Goal: Transaction & Acquisition: Subscribe to service/newsletter

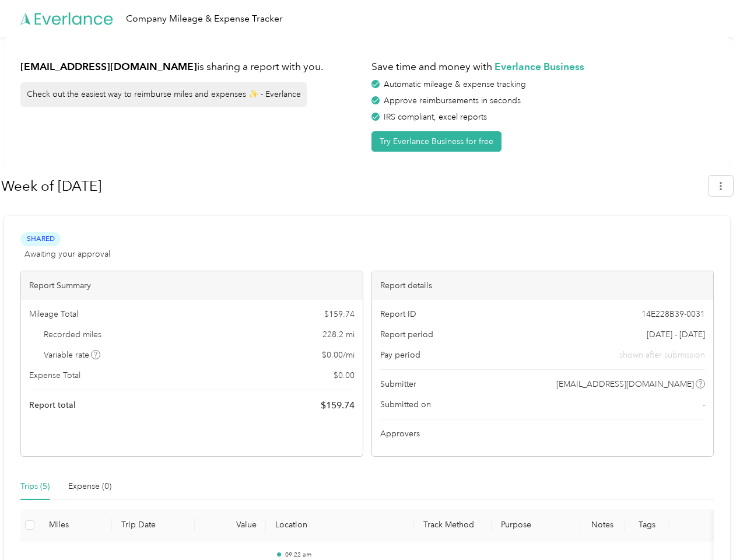
click at [372, 280] on div "Report details" at bounding box center [543, 285] width 342 height 29
click at [370, 19] on div "Company Mileage & Expense Tracker" at bounding box center [367, 18] width 734 height 37
click at [439, 141] on button "Try Everlance Business for free" at bounding box center [436, 141] width 130 height 20
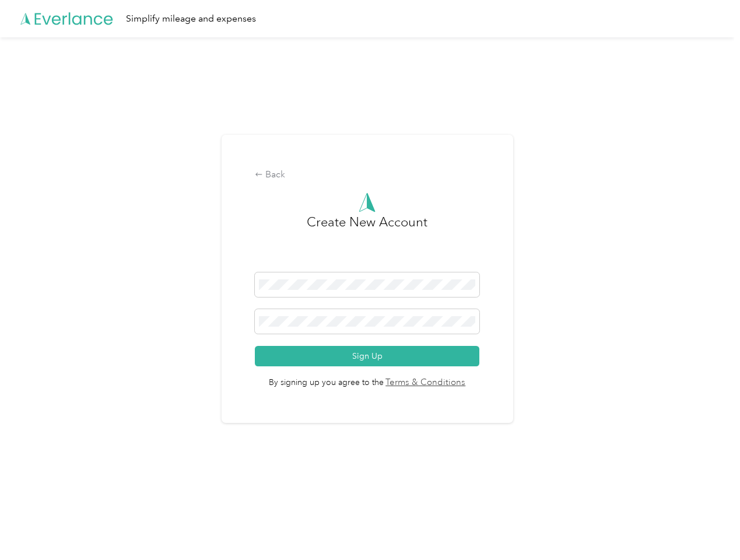
click at [354, 186] on div "Back Create New Account Sign Up By signing up you agree to the Terms & Conditio…" at bounding box center [368, 279] width 292 height 289
click at [727, 185] on div "Back Create New Account Sign Up By signing up you agree to the Terms & Conditio…" at bounding box center [367, 283] width 734 height 493
click at [96, 355] on div "Back Create New Account Sign Up By signing up you agree to the Terms & Conditio…" at bounding box center [367, 283] width 734 height 493
click at [460, 384] on link "Terms & Conditions" at bounding box center [425, 382] width 82 height 13
click at [35, 486] on div "Back Create New Account Sign Up By signing up you agree to the Terms & Conditio…" at bounding box center [367, 283] width 734 height 493
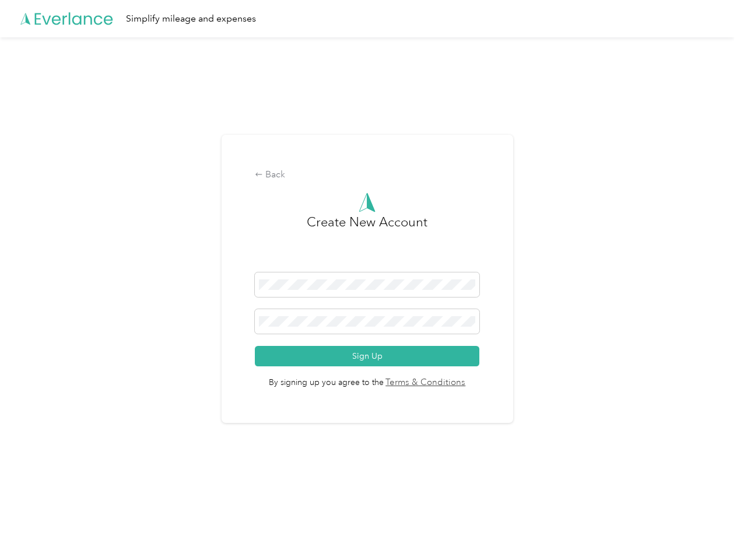
click at [90, 486] on div "Back Create New Account Sign Up By signing up you agree to the Terms & Conditio…" at bounding box center [367, 283] width 734 height 493
click at [30, 525] on div "Back Create New Account Sign Up By signing up you agree to the Terms & Conditio…" at bounding box center [367, 283] width 734 height 493
